Goal: Task Accomplishment & Management: Use online tool/utility

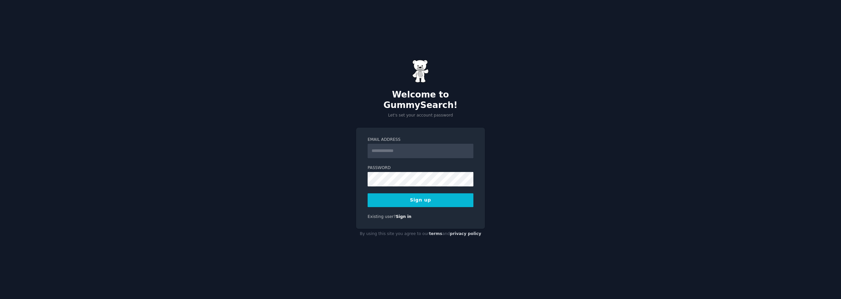
click at [434, 147] on input "Email Address" at bounding box center [421, 151] width 106 height 14
click at [426, 195] on button "Sign up" at bounding box center [421, 201] width 106 height 14
click at [388, 144] on input "Email Address" at bounding box center [421, 151] width 106 height 14
click at [403, 147] on input "**********" at bounding box center [421, 151] width 106 height 14
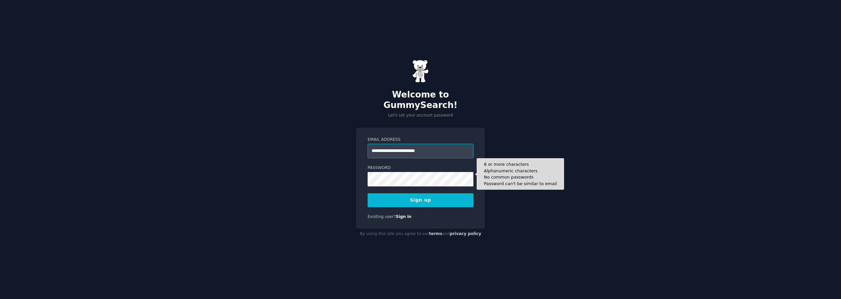
type input "**********"
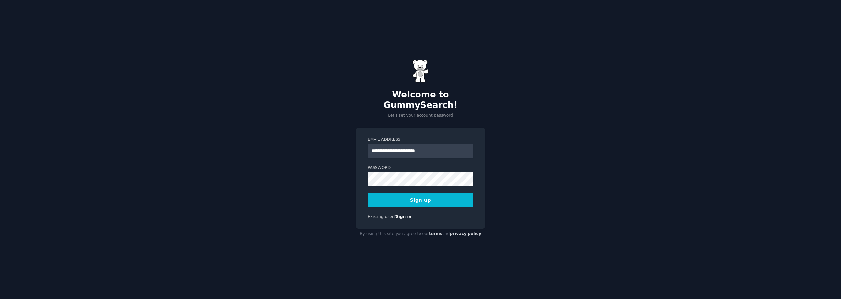
click at [419, 199] on button "Sign up" at bounding box center [421, 201] width 106 height 14
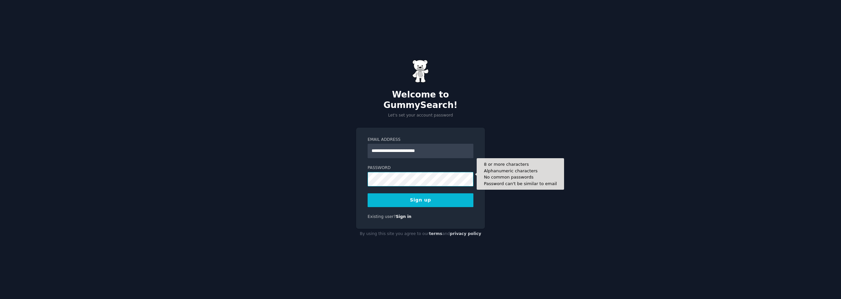
click at [368, 194] on button "Sign up" at bounding box center [421, 201] width 106 height 14
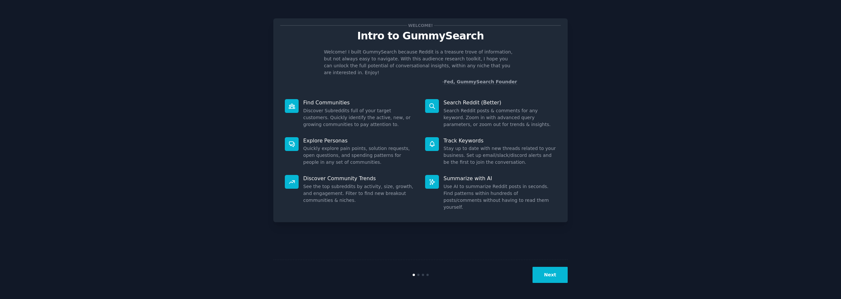
click at [559, 275] on button "Next" at bounding box center [550, 275] width 35 height 16
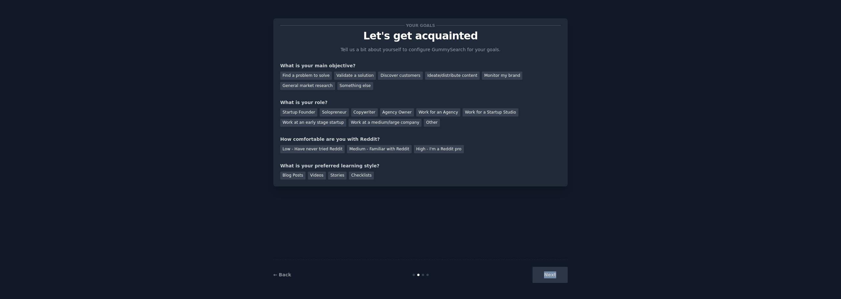
click at [559, 275] on div "Next" at bounding box center [519, 275] width 98 height 16
click at [557, 279] on div "Next" at bounding box center [519, 275] width 98 height 16
click at [454, 238] on div "Your goals Let's get acquainted Tell us a bit about yourself to configure Gummy…" at bounding box center [420, 149] width 294 height 281
click at [496, 191] on div "Your goals Let's get acquainted Tell us a bit about yourself to configure Gummy…" at bounding box center [420, 149] width 294 height 281
click at [337, 86] on div "Something else" at bounding box center [355, 86] width 36 height 8
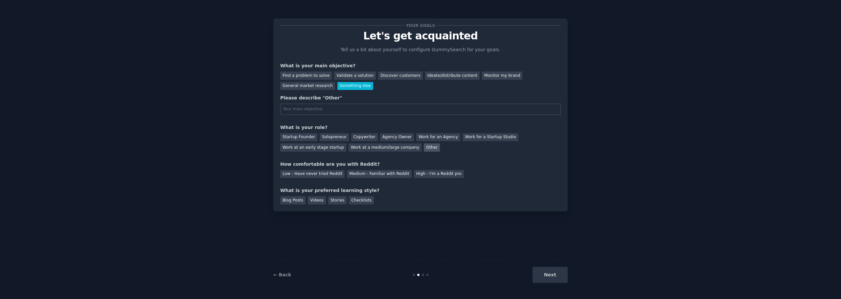
click at [424, 149] on div "Other" at bounding box center [432, 148] width 16 height 8
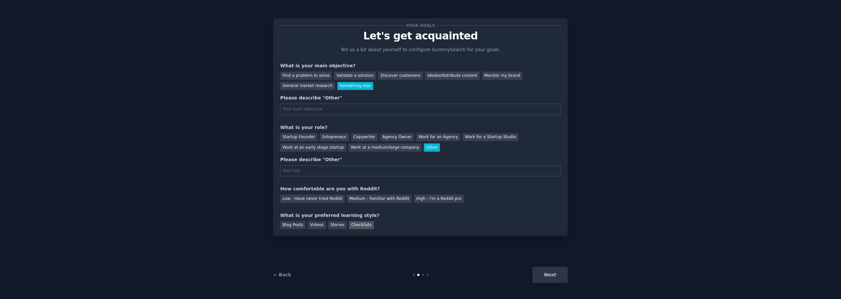
click at [359, 225] on div "Checklists" at bounding box center [361, 225] width 25 height 8
drag, startPoint x: 430, startPoint y: 197, endPoint x: 545, endPoint y: 278, distance: 140.6
click at [430, 197] on div "High - I'm a Reddit pro" at bounding box center [439, 199] width 50 height 8
click at [561, 274] on div "Next" at bounding box center [519, 275] width 98 height 16
click at [337, 85] on div "Something else" at bounding box center [355, 86] width 36 height 8
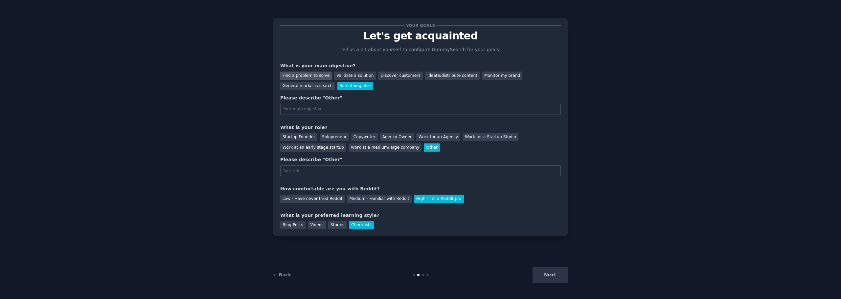
click at [299, 78] on div "Find a problem to solve" at bounding box center [306, 76] width 52 height 8
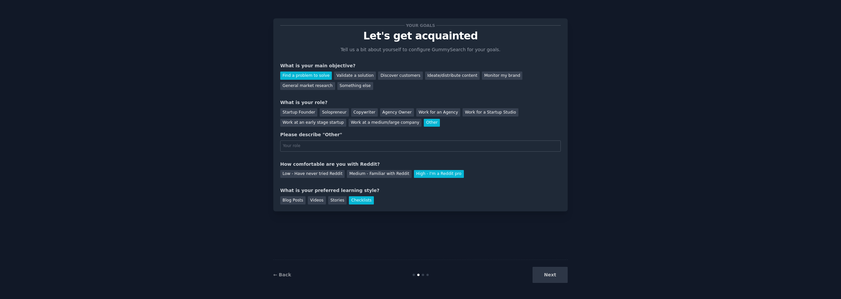
click at [342, 81] on div "Find a problem to solve Validate a solution Discover customers Ideate/distribut…" at bounding box center [420, 79] width 281 height 21
click at [344, 77] on div "Validate a solution" at bounding box center [355, 76] width 42 height 8
click at [299, 112] on div "Startup Founder" at bounding box center [298, 112] width 37 height 8
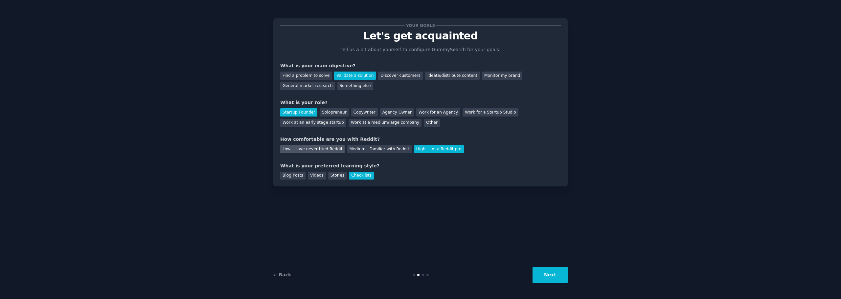
click at [304, 150] on div "Low - Have never tried Reddit" at bounding box center [312, 149] width 64 height 8
click at [562, 275] on button "Next" at bounding box center [550, 275] width 35 height 16
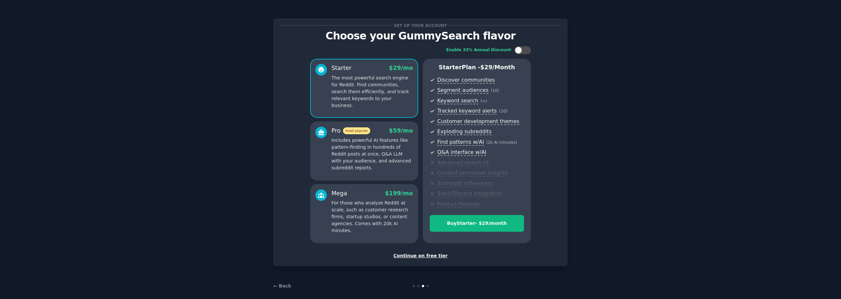
click at [423, 257] on div "Continue on free tier" at bounding box center [420, 256] width 281 height 7
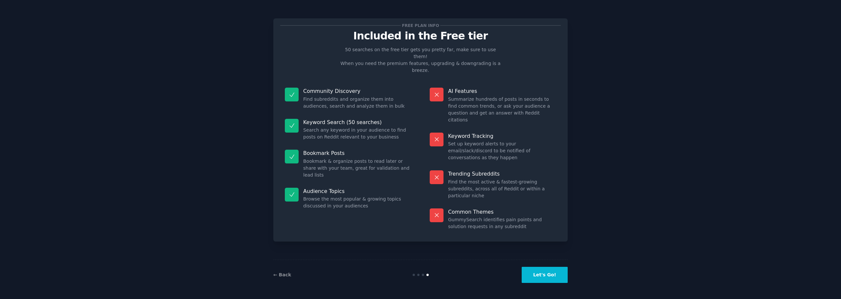
click at [557, 271] on button "Let's Go!" at bounding box center [545, 275] width 46 height 16
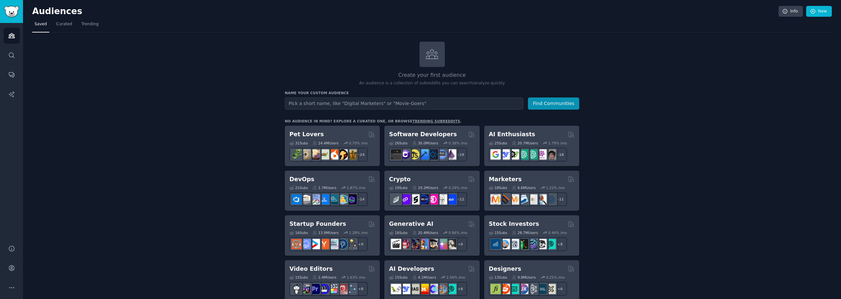
click at [355, 100] on input "text" at bounding box center [404, 104] width 239 height 12
type input "compliance"
click at [528, 98] on button "Find Communities" at bounding box center [553, 104] width 51 height 12
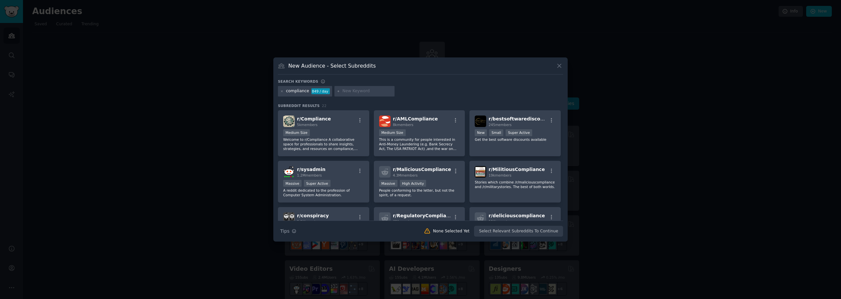
click at [446, 94] on div "compliance 849 / day" at bounding box center [420, 92] width 285 height 13
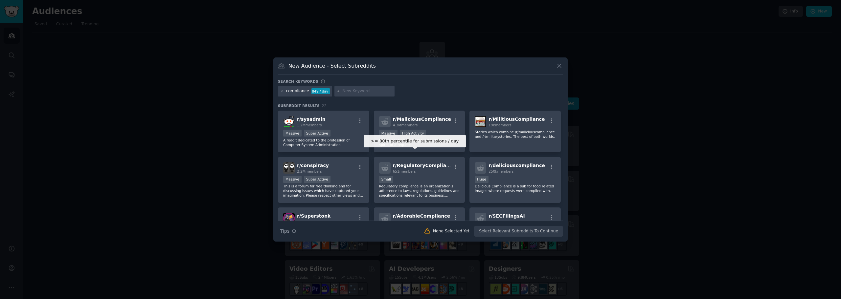
scroll to position [66, 0]
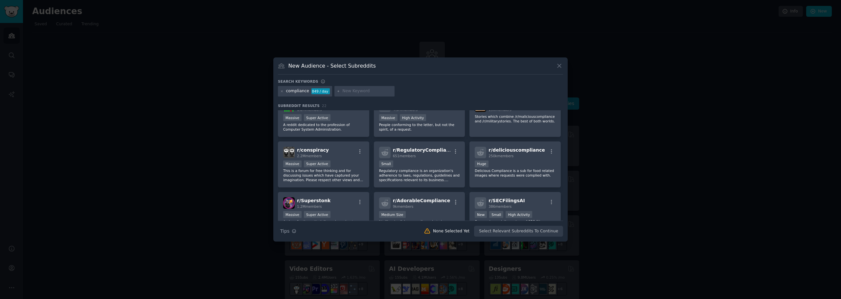
click at [521, 233] on div "Search Tips Tips None Selected Yet Select Relevant Subreddits To Continue" at bounding box center [420, 229] width 285 height 16
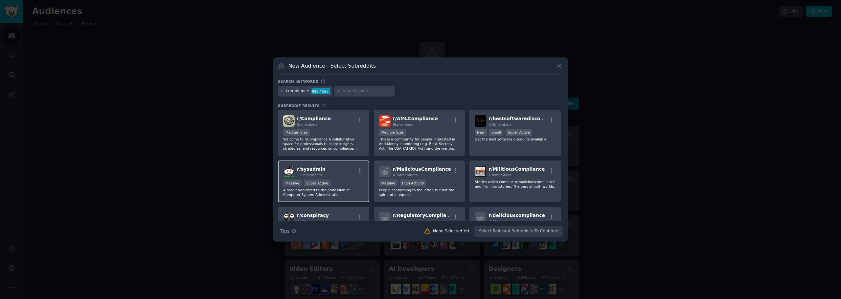
scroll to position [0, 0]
click at [559, 68] on icon at bounding box center [559, 65] width 7 height 7
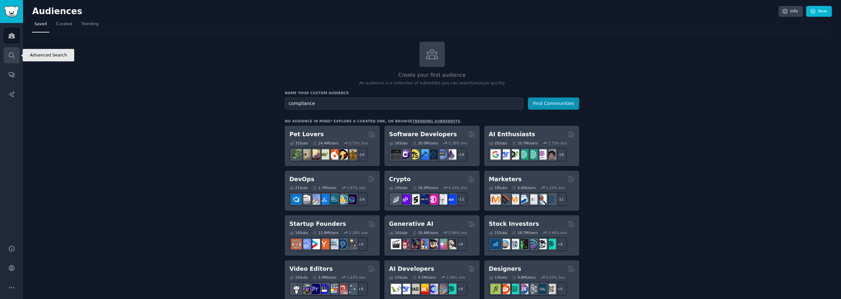
click at [13, 56] on icon "Sidebar" at bounding box center [11, 55] width 7 height 7
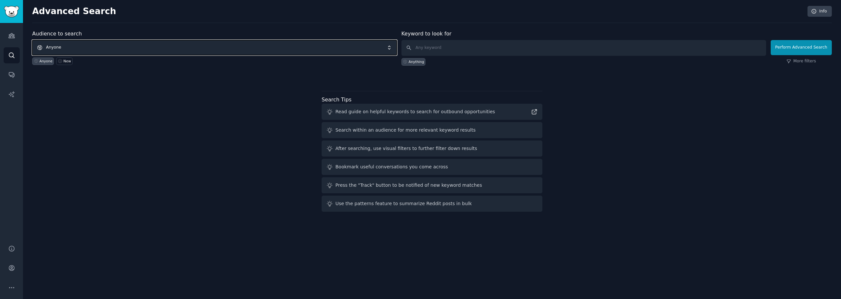
click at [166, 44] on span "Anyone" at bounding box center [214, 47] width 365 height 15
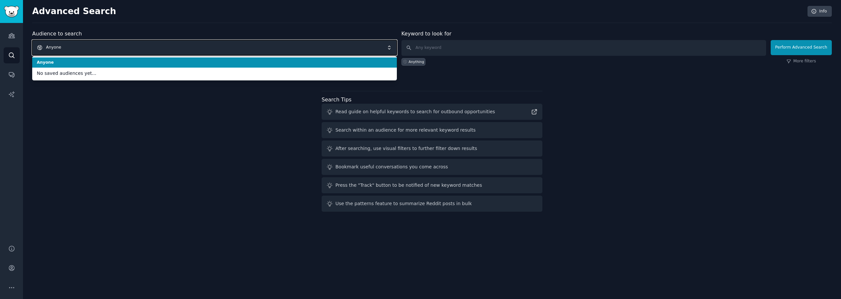
click at [166, 44] on span "Anyone" at bounding box center [214, 47] width 365 height 15
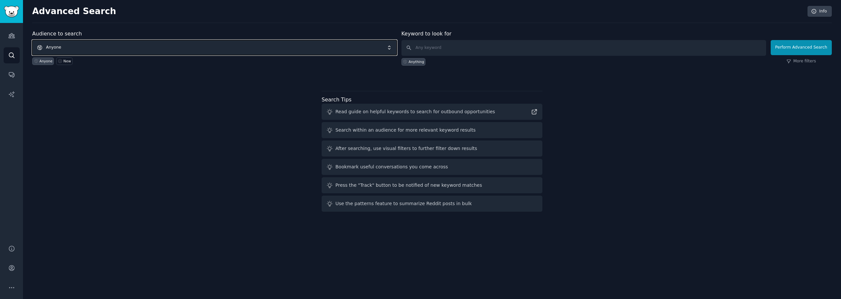
click at [166, 44] on span "Anyone" at bounding box center [214, 47] width 365 height 15
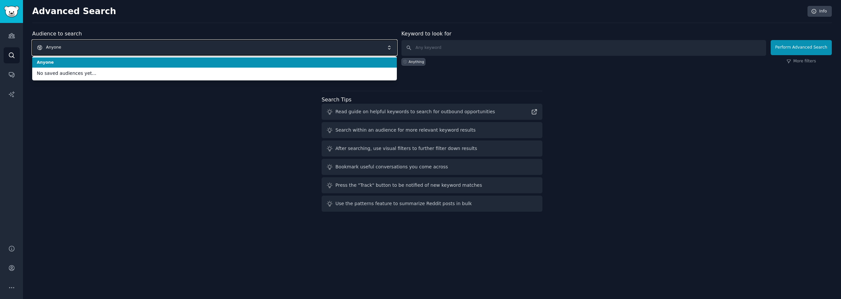
click at [165, 44] on span "Anyone" at bounding box center [214, 47] width 365 height 15
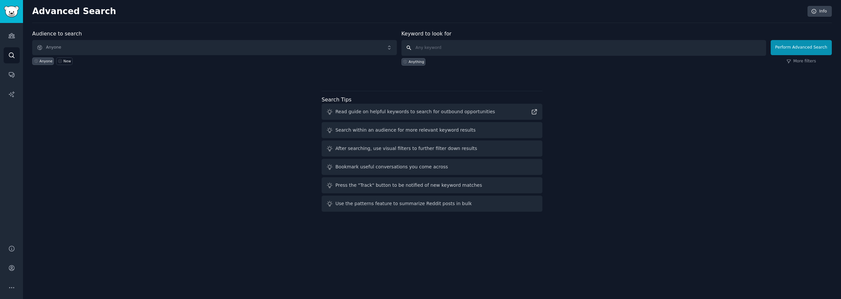
click at [436, 50] on input "text" at bounding box center [584, 48] width 365 height 16
type input "compliance"
click button "Perform Advanced Search" at bounding box center [801, 47] width 61 height 15
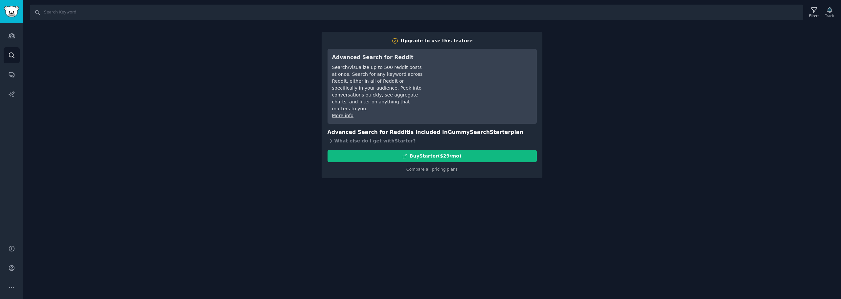
click at [588, 216] on div "Search Filters Track Upgrade to use this feature Advanced Search for Reddit Sea…" at bounding box center [432, 149] width 818 height 299
click at [15, 35] on link "Audiences" at bounding box center [12, 36] width 16 height 16
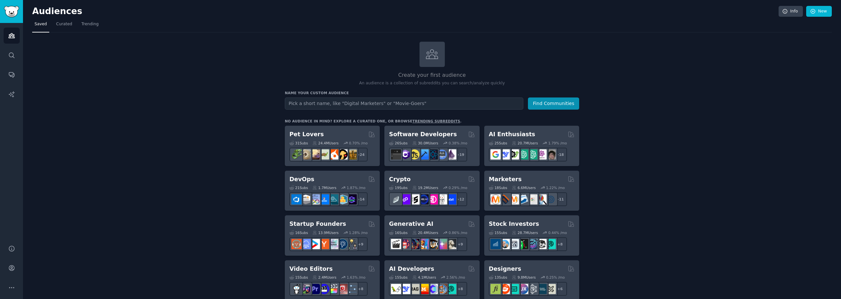
click at [333, 107] on input "text" at bounding box center [404, 104] width 239 height 12
type input "compliance"
click at [528, 98] on button "Find Communities" at bounding box center [553, 104] width 51 height 12
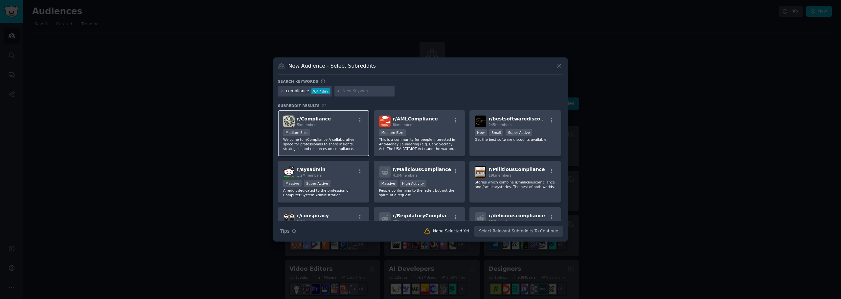
click at [326, 136] on div "Medium Size" at bounding box center [323, 133] width 81 height 8
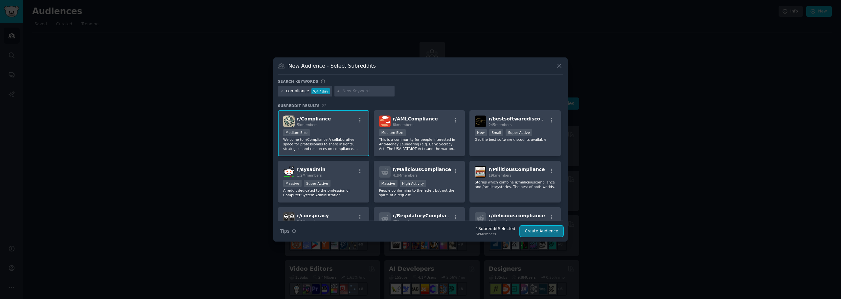
click at [540, 231] on button "Create Audience" at bounding box center [541, 231] width 43 height 11
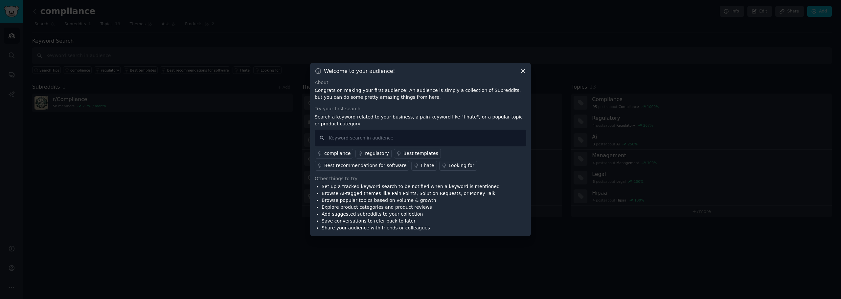
click at [329, 151] on div "compliance" at bounding box center [337, 153] width 26 height 7
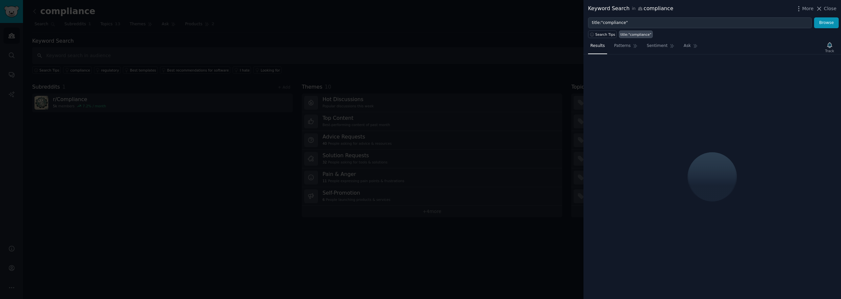
drag, startPoint x: 805, startPoint y: 31, endPoint x: 797, endPoint y: 34, distance: 8.2
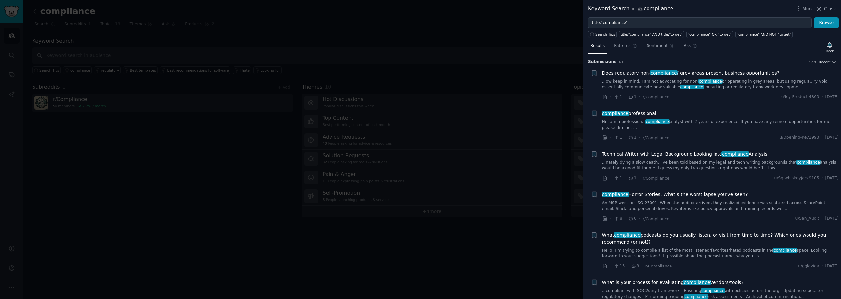
drag, startPoint x: 797, startPoint y: 34, endPoint x: 564, endPoint y: 58, distance: 234.2
click at [564, 59] on div at bounding box center [420, 149] width 841 height 299
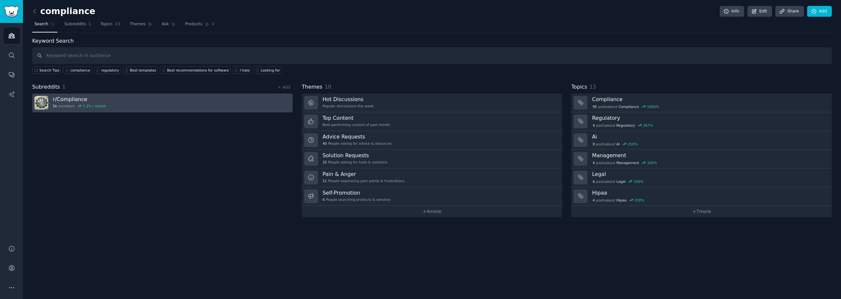
click at [151, 107] on link "r/ Compliance 5k members 7.2 % / month" at bounding box center [162, 103] width 261 height 19
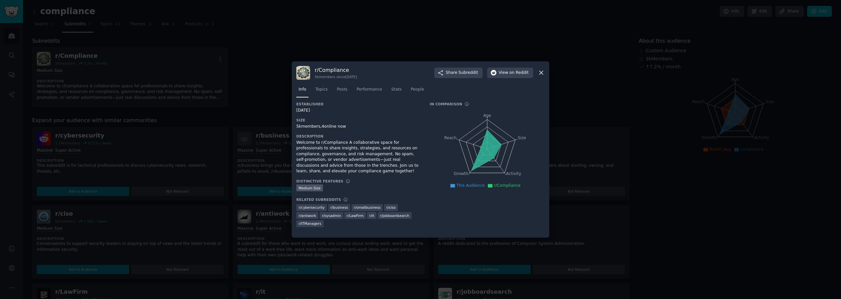
click at [295, 83] on div "r/ Compliance 5k members since [DATE] Share Subreddit View on Reddit Info Topic…" at bounding box center [421, 149] width 258 height 177
click at [281, 75] on div at bounding box center [420, 149] width 841 height 299
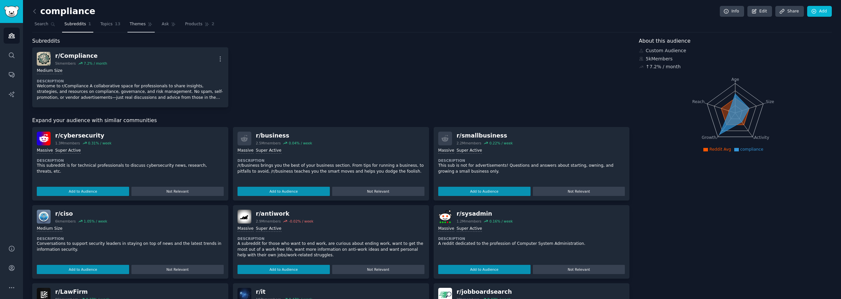
click at [130, 23] on span "Themes" at bounding box center [138, 24] width 16 height 6
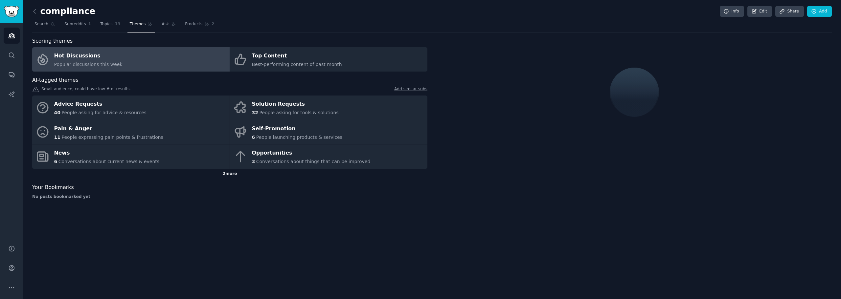
click at [227, 174] on div "2 more" at bounding box center [229, 174] width 395 height 11
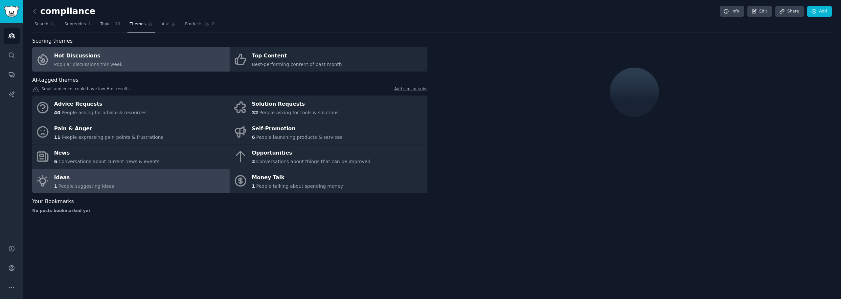
click at [117, 183] on link "Ideas 1 People suggesting ideas" at bounding box center [130, 181] width 197 height 24
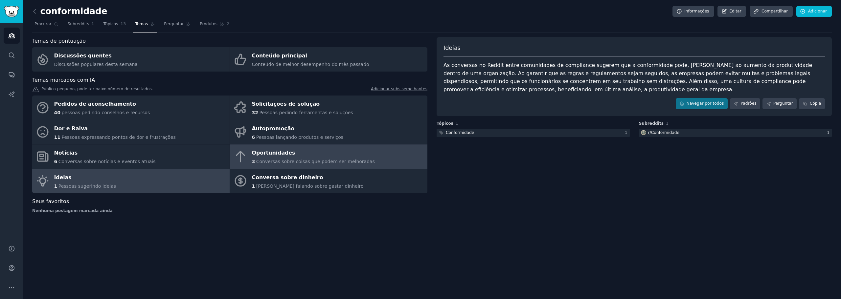
click at [382, 159] on link "Oportunidades 3 Conversas sobre coisas que podem ser melhoradas" at bounding box center [328, 157] width 197 height 24
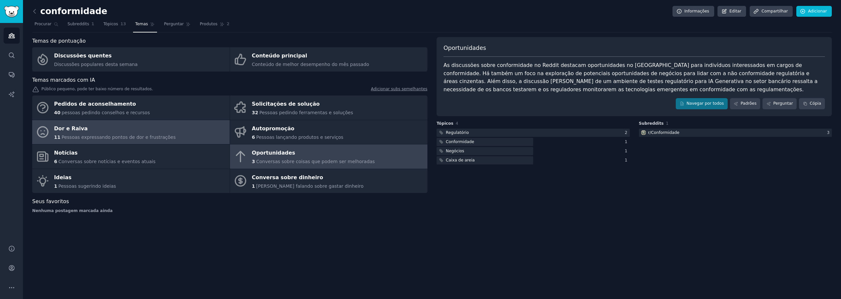
click at [155, 135] on font "Pessoas expressando pontos de dor e frustrações" at bounding box center [118, 137] width 114 height 5
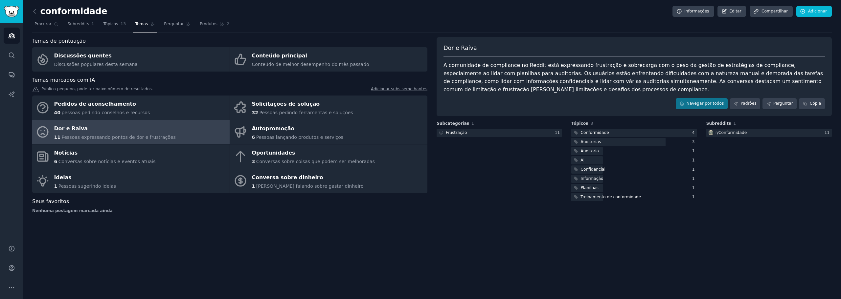
drag, startPoint x: 690, startPoint y: 240, endPoint x: 718, endPoint y: 221, distance: 33.1
click at [691, 240] on div "conformidade Informações Editar Compartilhar Adicionar Procurar Subreddits 1 Tó…" at bounding box center [432, 149] width 818 height 299
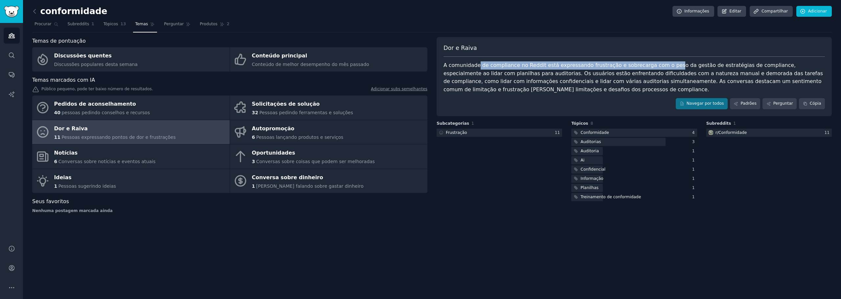
drag, startPoint x: 477, startPoint y: 66, endPoint x: 659, endPoint y: 66, distance: 181.4
click at [658, 66] on font "A comunidade de compliance no Reddit está expressando frustração e sobrecarga c…" at bounding box center [634, 77] width 381 height 31
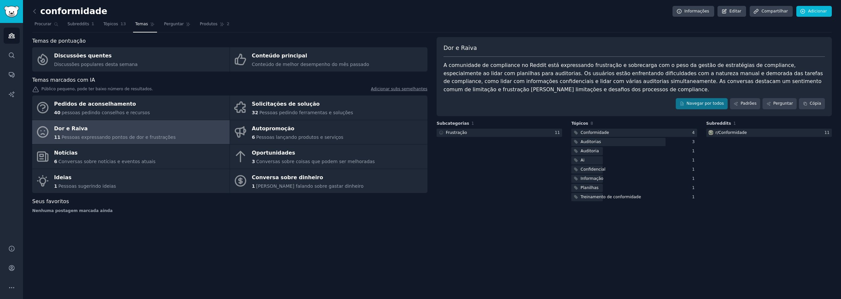
click at [661, 66] on font "A comunidade de compliance no Reddit está expressando frustração e sobrecarga c…" at bounding box center [634, 77] width 381 height 31
drag, startPoint x: 684, startPoint y: 68, endPoint x: 773, endPoint y: 67, distance: 88.7
click at [773, 67] on font "A comunidade de compliance no Reddit está expressando frustração e sobrecarga c…" at bounding box center [634, 77] width 381 height 31
click at [493, 76] on font "A comunidade de compliance no Reddit está expressando frustração e sobrecarga c…" at bounding box center [634, 77] width 381 height 31
click at [493, 74] on font "A comunidade de compliance no Reddit está expressando frustração e sobrecarga c…" at bounding box center [634, 77] width 381 height 31
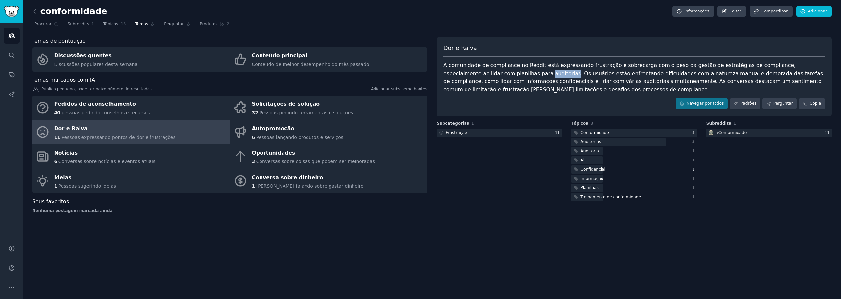
click at [493, 74] on font "A comunidade de compliance no Reddit está expressando frustração e sobrecarga c…" at bounding box center [634, 77] width 381 height 31
drag, startPoint x: 554, startPoint y: 72, endPoint x: 619, endPoint y: 72, distance: 65.1
click at [591, 73] on font "A comunidade de compliance no Reddit está expressando frustração e sobrecarga c…" at bounding box center [634, 77] width 381 height 31
drag, startPoint x: 636, startPoint y: 72, endPoint x: 663, endPoint y: 73, distance: 27.0
click at [661, 73] on font "A comunidade de compliance no Reddit está expressando frustração e sobrecarga c…" at bounding box center [634, 77] width 381 height 31
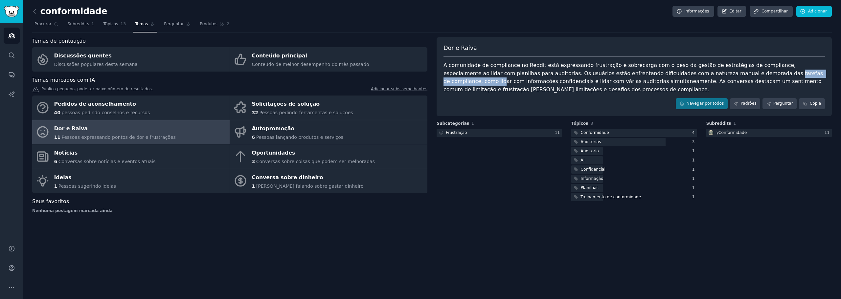
drag, startPoint x: 698, startPoint y: 74, endPoint x: 766, endPoint y: 72, distance: 68.4
click at [766, 72] on font "A comunidade de compliance no Reddit está expressando frustração e sobrecarga c…" at bounding box center [634, 77] width 381 height 31
click at [770, 72] on font "A comunidade de compliance no Reddit está expressando frustração e sobrecarga c…" at bounding box center [634, 77] width 381 height 31
drag, startPoint x: 755, startPoint y: 72, endPoint x: 801, endPoint y: 72, distance: 46.0
click at [802, 72] on font "A comunidade de compliance no Reddit está expressando frustração e sobrecarga c…" at bounding box center [634, 77] width 381 height 31
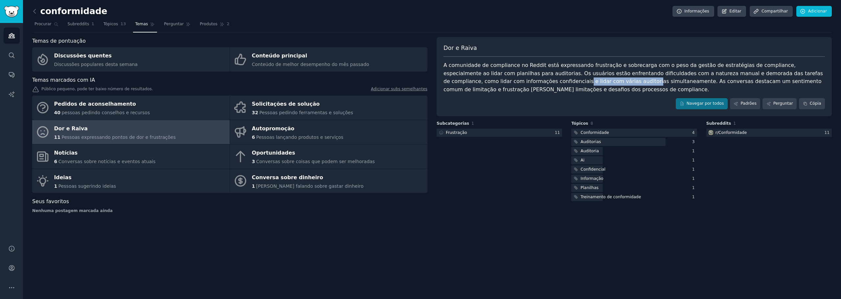
drag, startPoint x: 478, startPoint y: 81, endPoint x: 537, endPoint y: 79, distance: 58.8
click at [534, 79] on font "A comunidade de compliance no Reddit está expressando frustração e sobrecarga c…" at bounding box center [634, 77] width 381 height 31
click at [554, 79] on font "A comunidade de compliance no Reddit está expressando frustração e sobrecarga c…" at bounding box center [634, 77] width 381 height 31
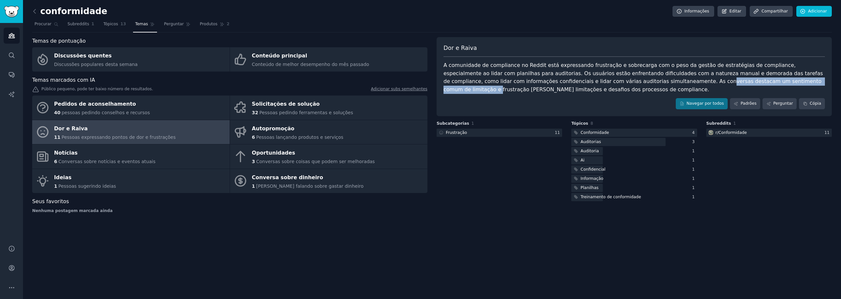
drag, startPoint x: 614, startPoint y: 81, endPoint x: 729, endPoint y: 80, distance: 114.4
click at [727, 80] on font "A comunidade de compliance no Reddit está expressando frustração e sobrecarga c…" at bounding box center [634, 77] width 381 height 31
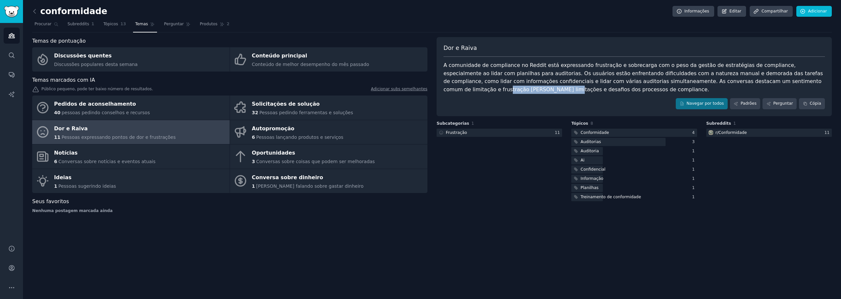
drag, startPoint x: 736, startPoint y: 80, endPoint x: 788, endPoint y: 80, distance: 51.6
click at [788, 80] on font "A comunidade de compliance no Reddit está expressando frustração e sobrecarga c…" at bounding box center [634, 77] width 381 height 31
click at [805, 81] on font "A comunidade de compliance no Reddit está expressando frustração e sobrecarga c…" at bounding box center [634, 77] width 381 height 31
drag, startPoint x: 501, startPoint y: 92, endPoint x: 486, endPoint y: 90, distance: 14.5
click at [496, 91] on font "A comunidade de compliance no Reddit está expressando frustração e sobrecarga c…" at bounding box center [634, 77] width 381 height 31
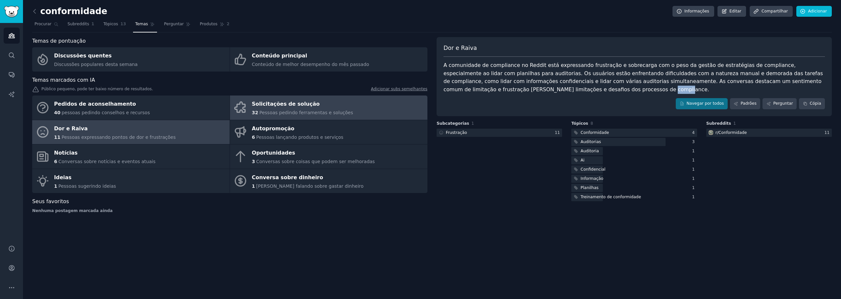
click at [295, 112] on font "Pessoas pedindo ferramentas e soluções" at bounding box center [306, 112] width 94 height 5
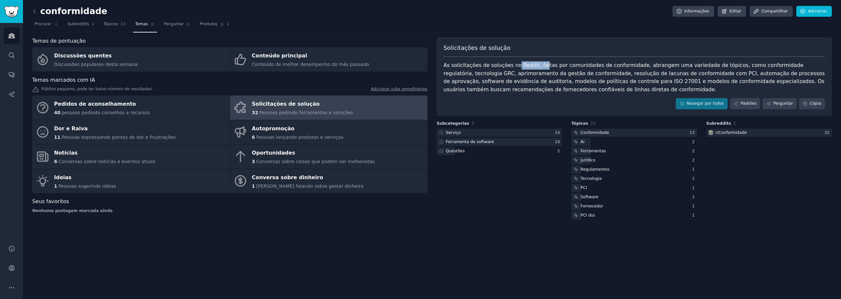
drag, startPoint x: 511, startPoint y: 63, endPoint x: 537, endPoint y: 65, distance: 25.3
click at [537, 65] on font "As solicitações de soluções no Reddit, feitas por comunidades de conformidade, …" at bounding box center [635, 77] width 383 height 31
click at [460, 133] on div at bounding box center [500, 133] width 126 height 8
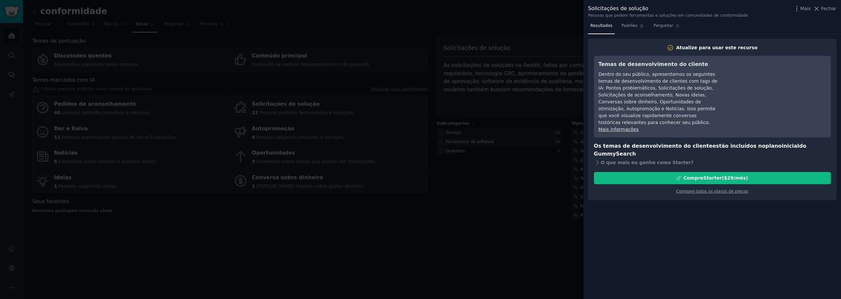
click at [511, 109] on div at bounding box center [420, 149] width 841 height 299
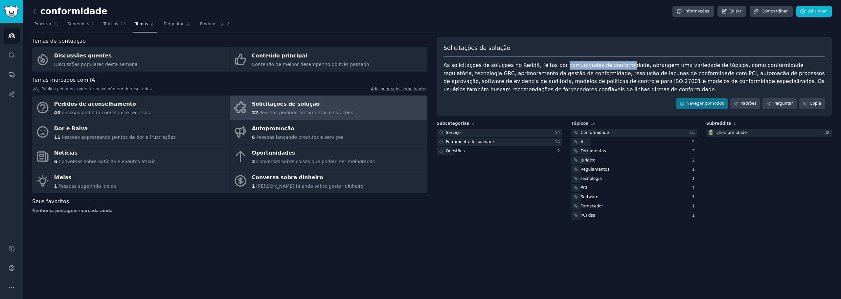
drag, startPoint x: 554, startPoint y: 68, endPoint x: 616, endPoint y: 67, distance: 62.4
click at [615, 67] on font "As solicitações de soluções no Reddit, feitas por comunidades de conformidade, …" at bounding box center [635, 77] width 383 height 31
drag, startPoint x: 775, startPoint y: 67, endPoint x: 771, endPoint y: 69, distance: 5.1
click at [771, 69] on div "As solicitações de soluções no Reddit, feitas por comunidades de conformidade, …" at bounding box center [635, 77] width 382 height 32
drag, startPoint x: 506, startPoint y: 74, endPoint x: 612, endPoint y: 74, distance: 105.8
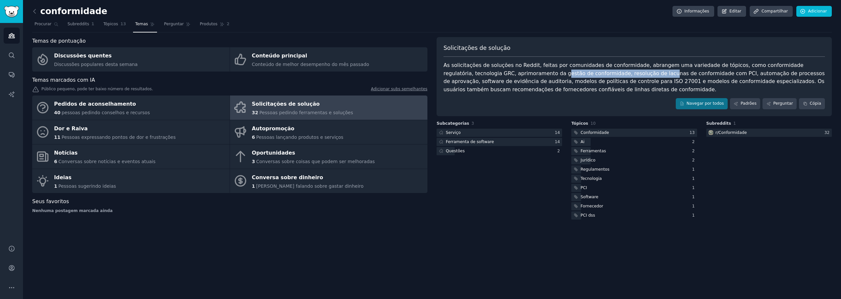
click at [604, 74] on font "As solicitações de soluções no Reddit, feitas por comunidades de conformidade, …" at bounding box center [635, 77] width 383 height 31
drag, startPoint x: 642, startPoint y: 74, endPoint x: 651, endPoint y: 74, distance: 8.5
click at [651, 74] on font "As solicitações de soluções no Reddit, feitas por comunidades de conformidade, …" at bounding box center [635, 77] width 383 height 31
drag, startPoint x: 763, startPoint y: 79, endPoint x: 772, endPoint y: 78, distance: 8.9
click at [772, 78] on font "As solicitações de soluções no Reddit, feitas por comunidades de conformidade, …" at bounding box center [635, 77] width 383 height 31
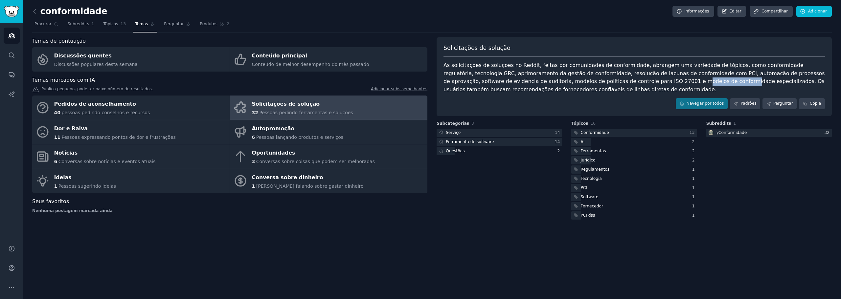
drag, startPoint x: 590, startPoint y: 82, endPoint x: 647, endPoint y: 80, distance: 56.9
click at [635, 80] on font "As solicitações de soluções no Reddit, feitas por comunidades de conformidade, …" at bounding box center [635, 77] width 383 height 31
drag, startPoint x: 685, startPoint y: 79, endPoint x: 701, endPoint y: 79, distance: 16.4
click at [701, 79] on font "As solicitações de soluções no Reddit, feitas por comunidades de conformidade, …" at bounding box center [635, 77] width 383 height 31
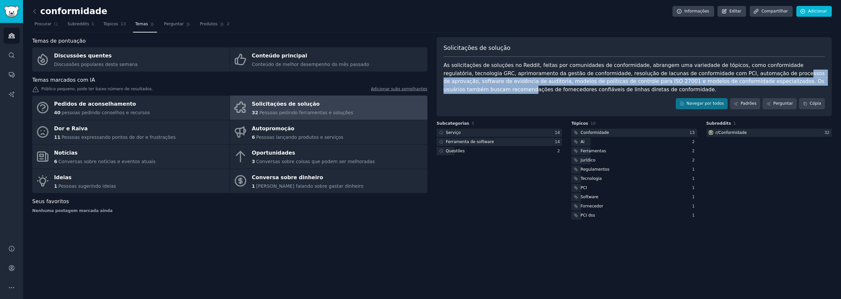
drag, startPoint x: 719, startPoint y: 77, endPoint x: 773, endPoint y: 81, distance: 53.7
click at [771, 80] on div "As solicitações de soluções no Reddit, feitas por comunidades de conformidade, …" at bounding box center [635, 77] width 382 height 32
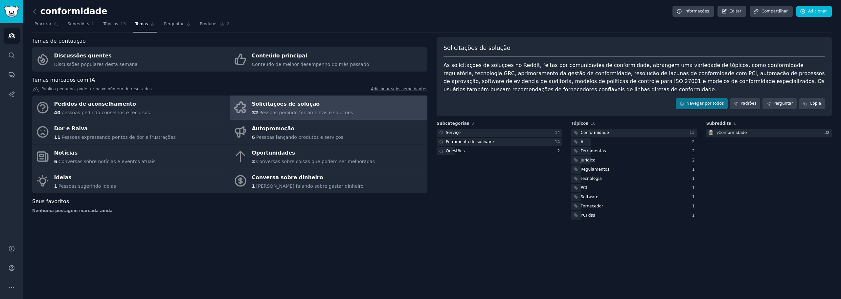
click at [779, 81] on font "As solicitações de soluções no Reddit, feitas por comunidades de conformidade, …" at bounding box center [635, 77] width 383 height 31
drag, startPoint x: 481, startPoint y: 92, endPoint x: 503, endPoint y: 91, distance: 21.7
click at [501, 91] on font "As solicitações de soluções no Reddit, feitas por comunidades de conformidade, …" at bounding box center [635, 77] width 383 height 31
click at [527, 91] on font "As solicitações de soluções no Reddit, feitas por comunidades de conformidade, …" at bounding box center [635, 77] width 383 height 31
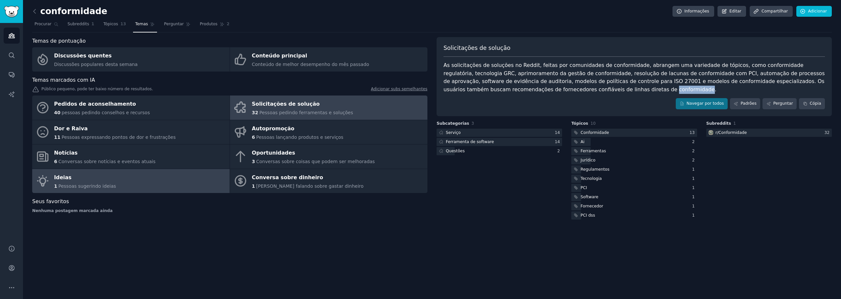
click at [164, 186] on link "Ideias 1 Pessoas sugerindo ideias" at bounding box center [130, 181] width 197 height 24
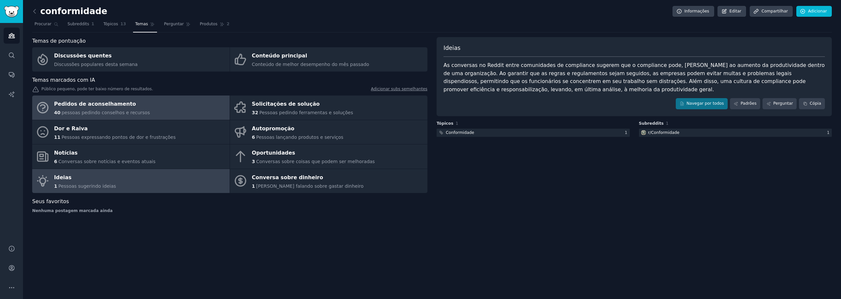
click at [166, 106] on link "Pedidos de aconselhamento 40 pessoas pedindo conselhos e recursos" at bounding box center [130, 108] width 197 height 24
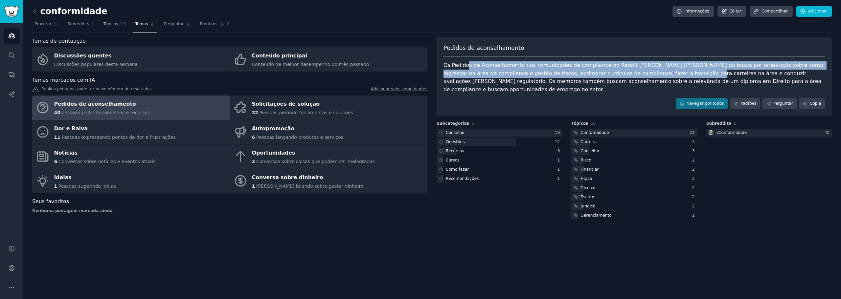
drag, startPoint x: 471, startPoint y: 68, endPoint x: 636, endPoint y: 71, distance: 166.0
click at [636, 71] on font "Os Pedidos de Aconselhamento nas comunidades de compliance no Reddit [PERSON_NA…" at bounding box center [635, 77] width 382 height 31
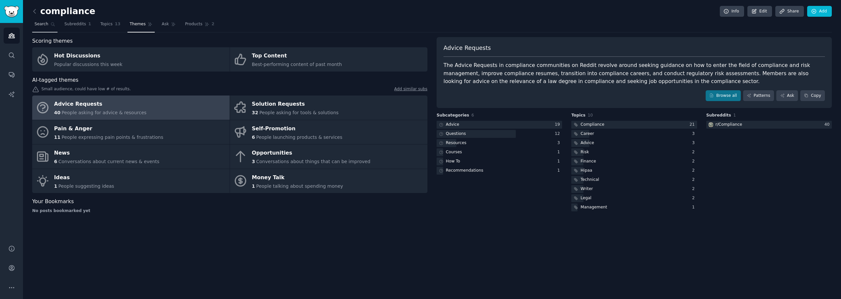
click at [47, 24] on link "Search" at bounding box center [44, 25] width 25 height 13
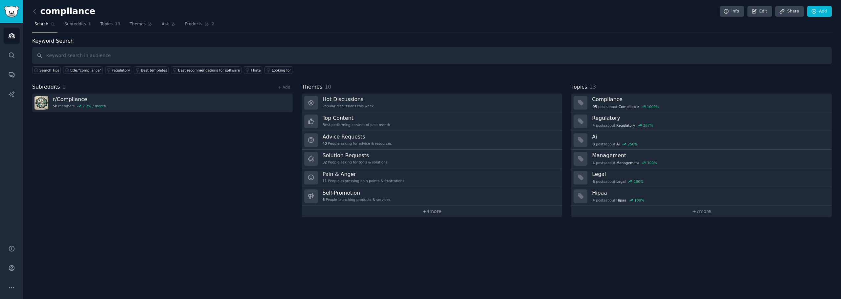
click at [220, 58] on input "text" at bounding box center [432, 55] width 800 height 17
type input "canal de denuncias"
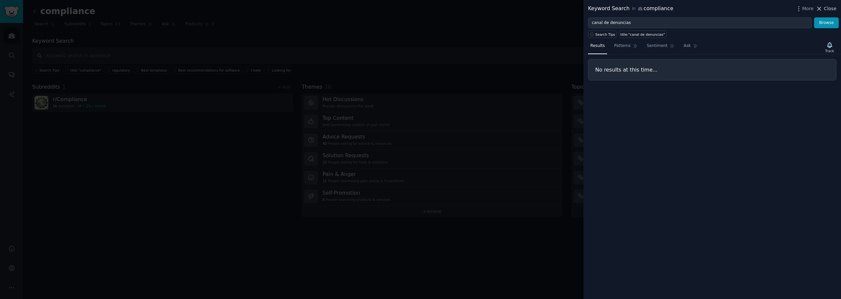
click at [829, 9] on span "Close" at bounding box center [830, 8] width 12 height 7
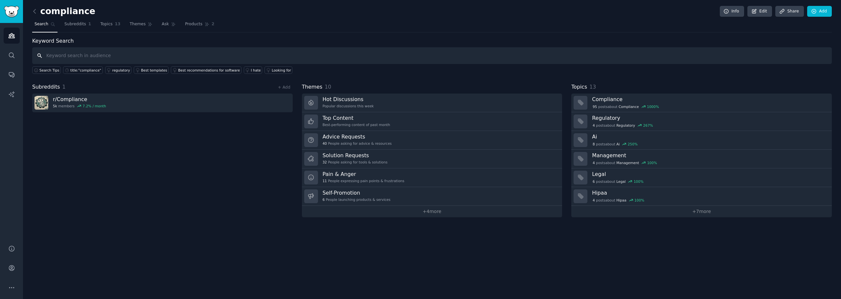
click at [97, 56] on input "text" at bounding box center [432, 55] width 800 height 17
click at [29, 12] on div "compliance Info Edit Share Add Search Subreddits 1 Topics 13 Themes Ask Product…" at bounding box center [432, 149] width 818 height 299
click at [33, 12] on icon at bounding box center [34, 11] width 7 height 7
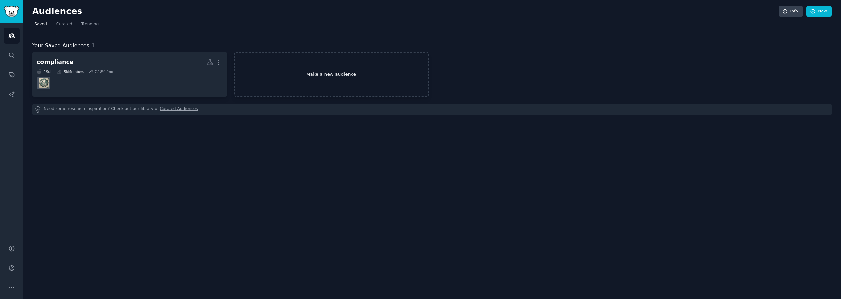
click at [372, 84] on link "Make a new audience" at bounding box center [331, 74] width 195 height 45
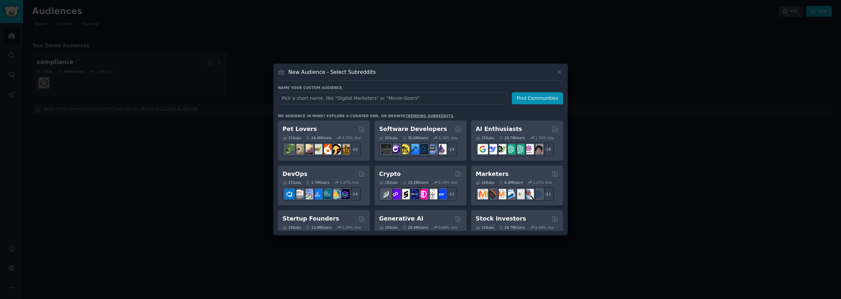
click at [347, 97] on input "text" at bounding box center [392, 98] width 229 height 12
drag, startPoint x: 292, startPoint y: 97, endPoint x: 309, endPoint y: 97, distance: 17.1
click at [293, 98] on input "cancal de denuncias" at bounding box center [392, 98] width 229 height 12
type input "canal de denuncias"
click at [544, 100] on button "Find Communities" at bounding box center [537, 98] width 51 height 12
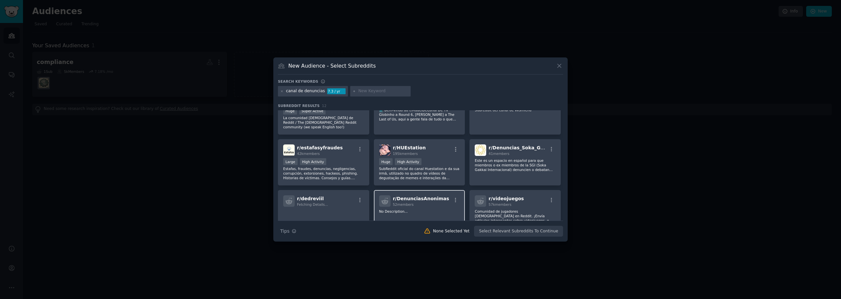
scroll to position [33, 0]
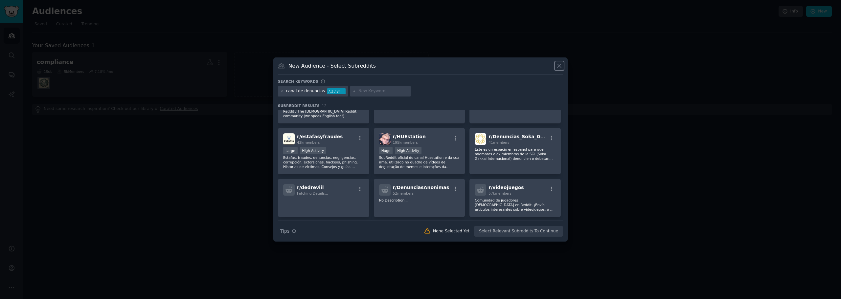
drag, startPoint x: 561, startPoint y: 65, endPoint x: 496, endPoint y: 71, distance: 65.6
click at [560, 66] on icon at bounding box center [559, 65] width 7 height 7
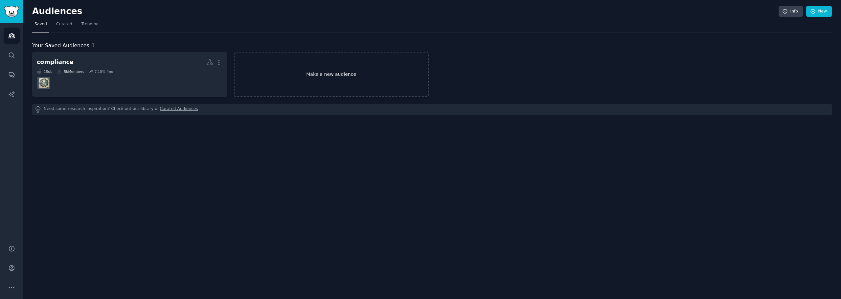
click at [334, 76] on link "Make a new audience" at bounding box center [331, 74] width 195 height 45
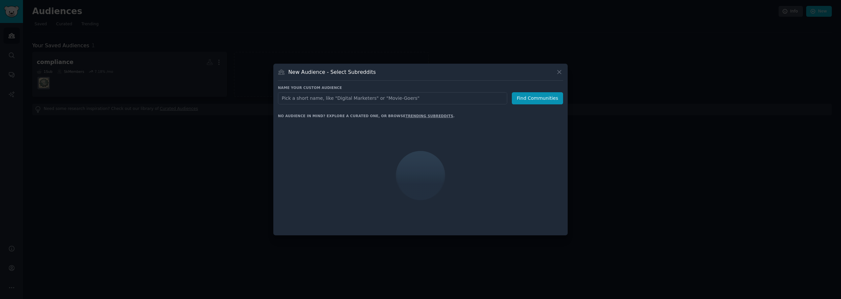
click at [343, 100] on input "text" at bounding box center [392, 98] width 229 height 12
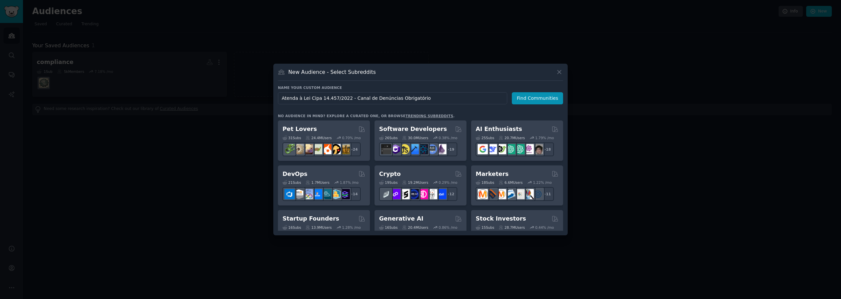
drag, startPoint x: 301, startPoint y: 97, endPoint x: 221, endPoint y: 99, distance: 79.9
click at [224, 98] on div "​ New Audience - Select Subreddits Name your custom audience Audience Name [GEO…" at bounding box center [420, 149] width 837 height 299
drag, startPoint x: 325, startPoint y: 98, endPoint x: 436, endPoint y: 99, distance: 111.1
click at [432, 99] on input "Lei Cipa 14.457/2022 - Canal de Denúncias Obrigatório" at bounding box center [392, 98] width 229 height 12
type input "Lei Cipa 14.457/2022"
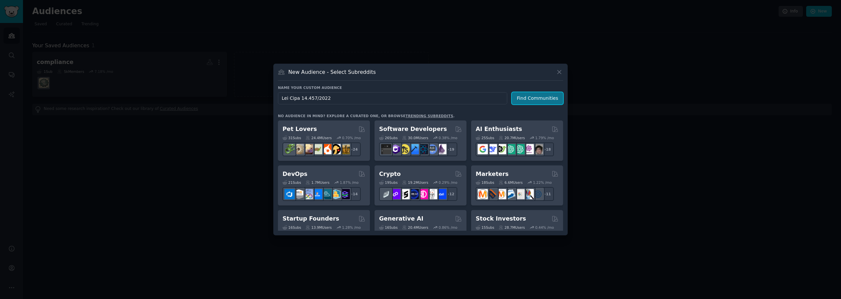
click at [551, 101] on button "Find Communities" at bounding box center [537, 98] width 51 height 12
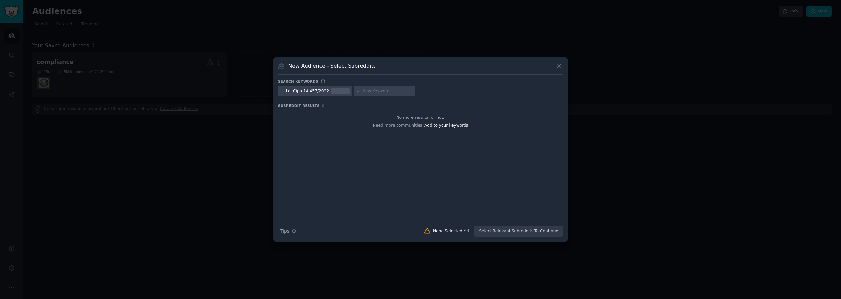
click at [309, 89] on div "Lei Cipa 14.457/2022" at bounding box center [307, 91] width 43 height 6
click at [300, 90] on div "Lei Cipa 14.457/2022" at bounding box center [307, 91] width 43 height 6
click at [298, 92] on div "Lei Cipa 14.457/2022" at bounding box center [307, 91] width 43 height 6
drag, startPoint x: 333, startPoint y: 88, endPoint x: 321, endPoint y: 91, distance: 12.8
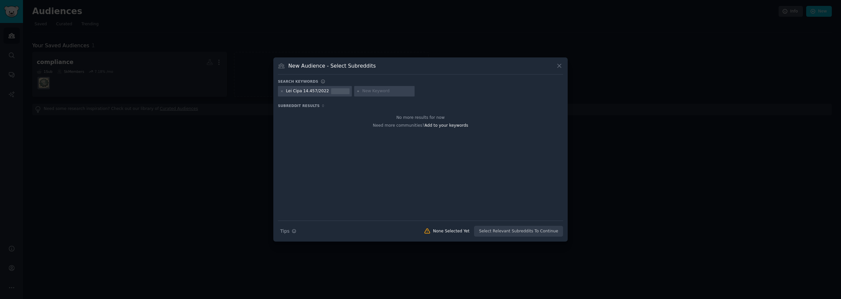
click at [333, 89] on div at bounding box center [340, 88] width 18 height 1
click at [283, 91] on icon at bounding box center [282, 92] width 4 height 4
click at [296, 90] on input "text" at bounding box center [311, 91] width 50 height 6
type input "cipa"
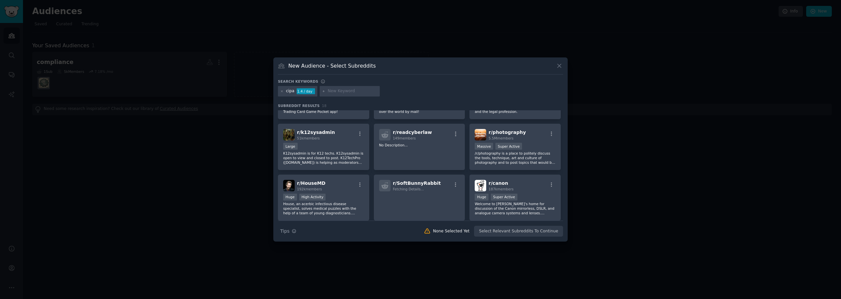
scroll to position [99, 0]
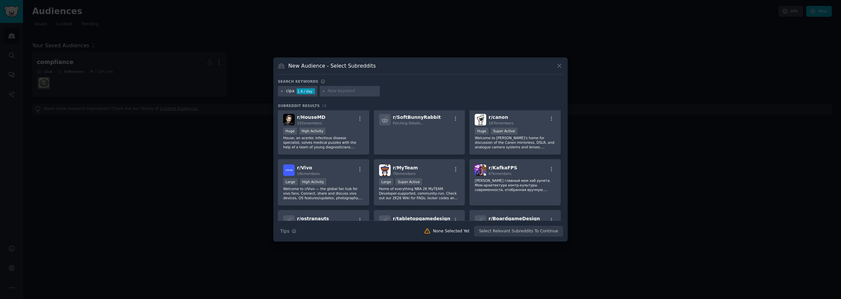
click at [282, 90] on icon at bounding box center [282, 92] width 4 height 4
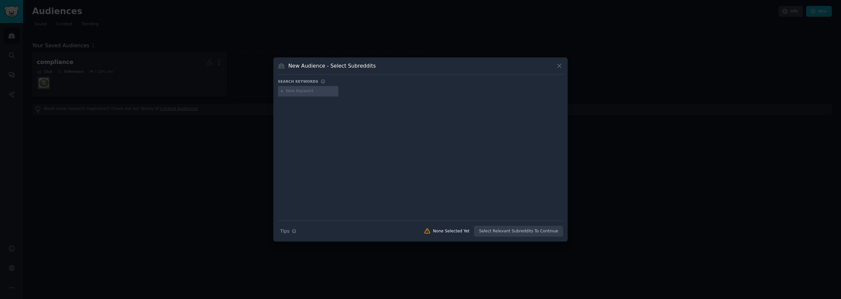
click at [295, 92] on input "text" at bounding box center [311, 91] width 50 height 6
type input "Cipa complaicne"
click at [310, 93] on div "Cipa complaicne" at bounding box center [302, 91] width 33 height 6
click at [299, 91] on div "Cipa complaicne" at bounding box center [302, 91] width 33 height 6
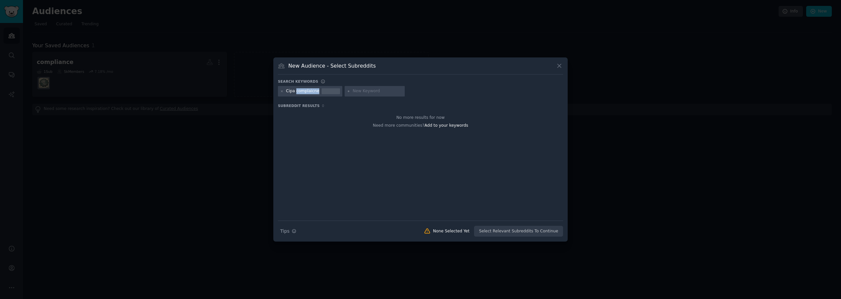
click at [311, 92] on div "Cipa complaicne" at bounding box center [302, 91] width 33 height 6
click at [281, 92] on icon at bounding box center [282, 92] width 4 height 4
click at [290, 92] on input "text" at bounding box center [311, 91] width 50 height 6
type input "cipa complaince"
click at [562, 64] on icon at bounding box center [559, 65] width 7 height 7
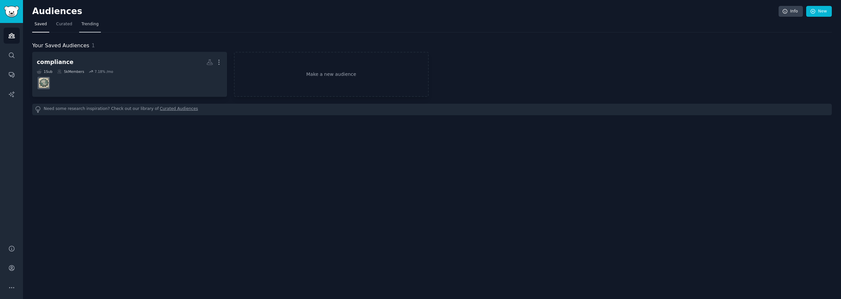
click at [89, 23] on span "Trending" at bounding box center [89, 24] width 17 height 6
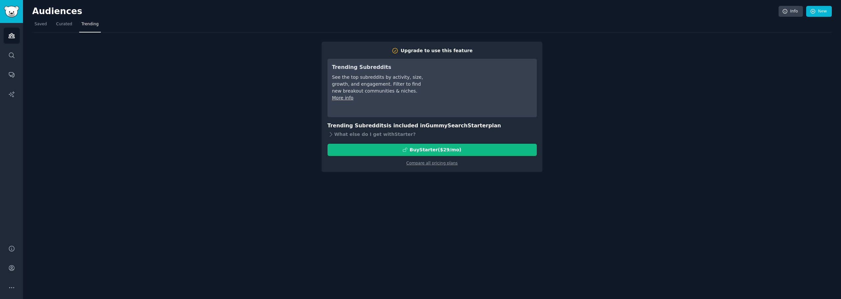
click at [217, 114] on div "Upgrade to use this feature Trending Subreddits See the top subreddits by activ…" at bounding box center [432, 103] width 800 height 140
click at [40, 22] on span "Saved" at bounding box center [41, 24] width 12 height 6
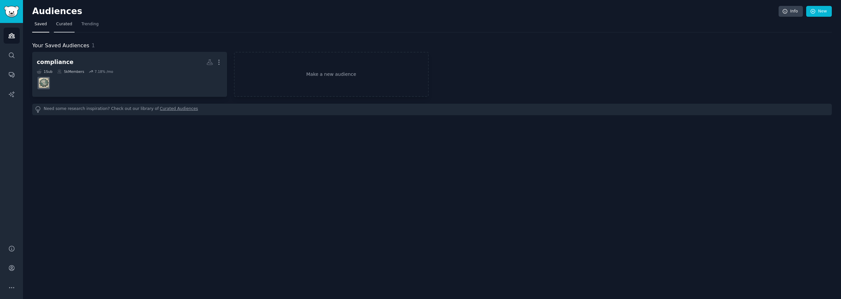
click at [58, 26] on span "Curated" at bounding box center [64, 24] width 16 height 6
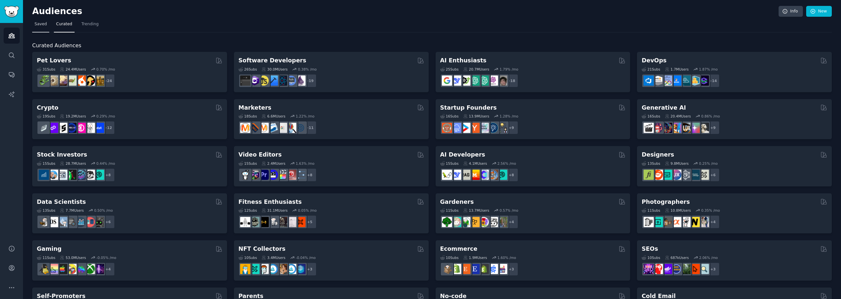
click at [39, 23] on span "Saved" at bounding box center [41, 24] width 12 height 6
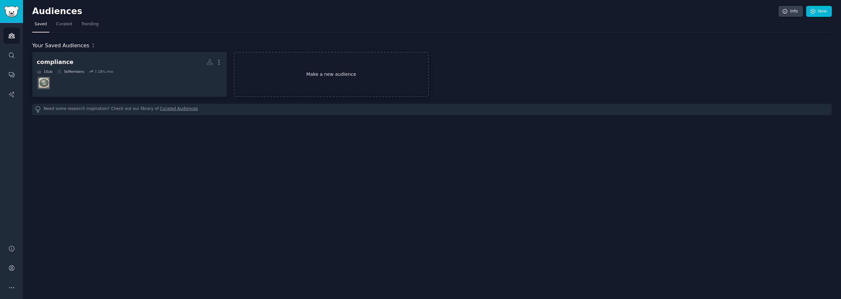
click at [312, 74] on link "Make a new audience" at bounding box center [331, 74] width 195 height 45
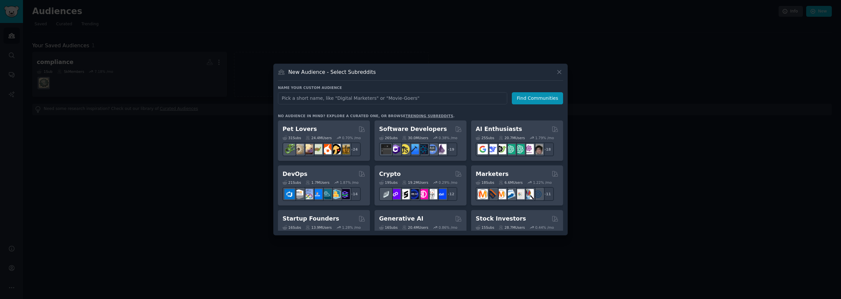
click at [348, 101] on input "text" at bounding box center [392, 98] width 229 height 12
type input "ouvidor digital"
click button "Find Communities" at bounding box center [537, 98] width 51 height 12
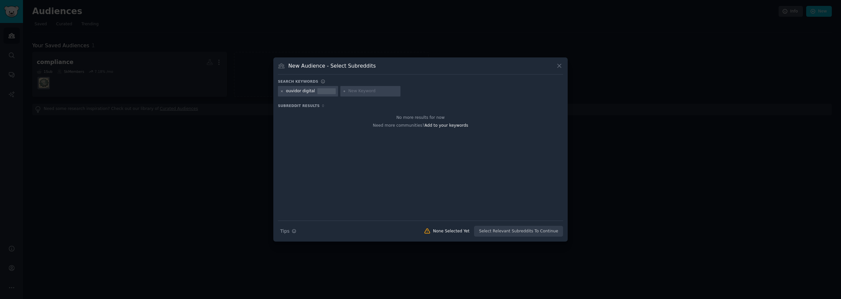
click at [283, 92] on icon at bounding box center [282, 92] width 4 height 4
click at [291, 91] on input "text" at bounding box center [311, 91] width 50 height 6
type input "c"
type input "complaint channel"
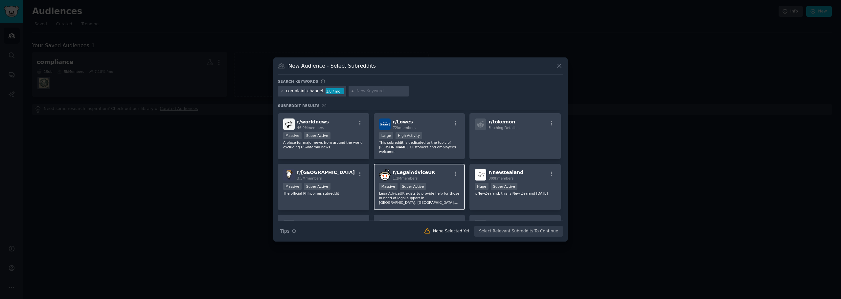
scroll to position [197, 0]
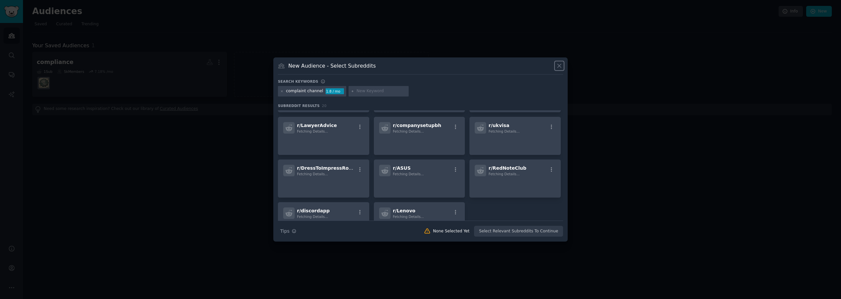
click at [561, 66] on icon at bounding box center [559, 65] width 7 height 7
